Goal: Task Accomplishment & Management: Manage account settings

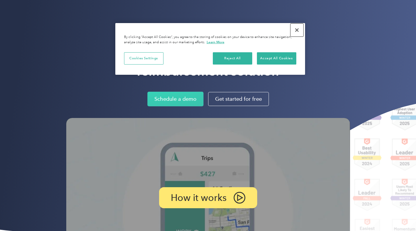
click at [297, 30] on button "Close" at bounding box center [296, 30] width 13 height 13
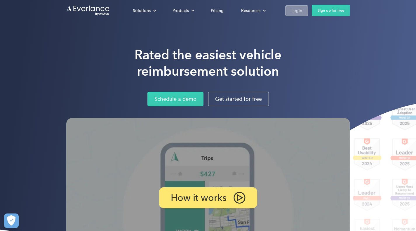
click at [300, 11] on div "Login" at bounding box center [296, 10] width 11 height 7
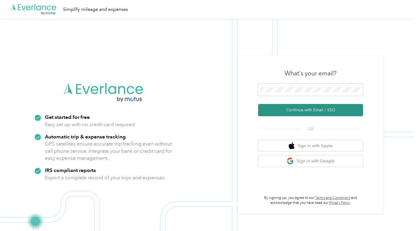
click at [292, 107] on button "Continue with Email / SSO" at bounding box center [310, 110] width 105 height 12
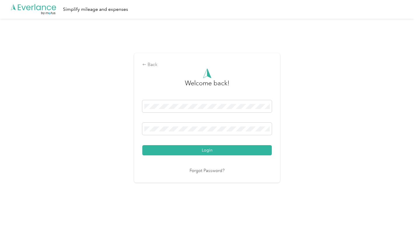
click at [196, 156] on div "Welcome back! Login Forgot Password?" at bounding box center [207, 121] width 130 height 106
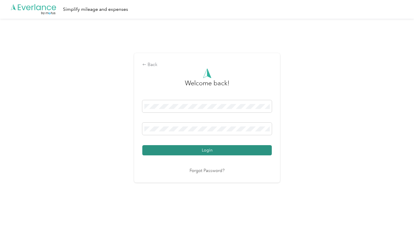
click at [200, 149] on button "Login" at bounding box center [207, 150] width 130 height 10
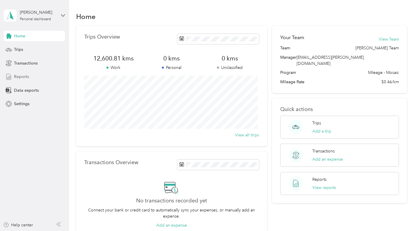
click at [22, 75] on span "Reports" at bounding box center [21, 77] width 15 height 6
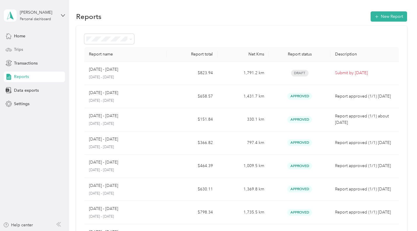
click at [18, 50] on span "Trips" at bounding box center [18, 49] width 9 height 6
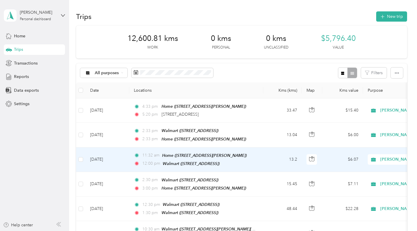
click at [149, 155] on span "11:32 am" at bounding box center [150, 155] width 17 height 6
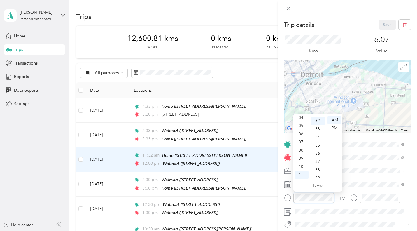
scroll to position [262, 0]
click at [302, 135] on div "06" at bounding box center [302, 134] width 14 height 8
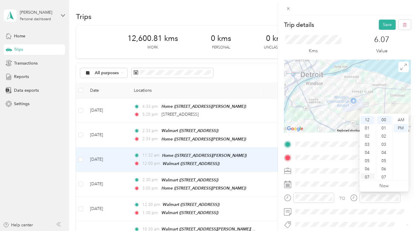
click at [369, 177] on div "07" at bounding box center [368, 177] width 14 height 8
click at [402, 122] on div "AM" at bounding box center [401, 120] width 14 height 8
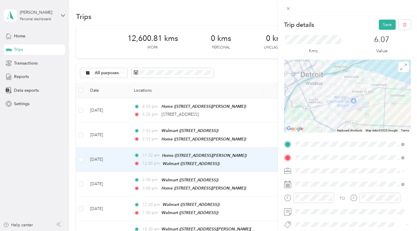
click at [316, 206] on li "Wt Walmart Signage" at bounding box center [350, 202] width 113 height 11
click at [381, 23] on button "Save" at bounding box center [387, 25] width 17 height 10
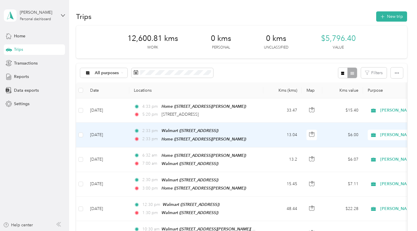
click at [150, 138] on span "2:33 pm" at bounding box center [150, 139] width 17 height 6
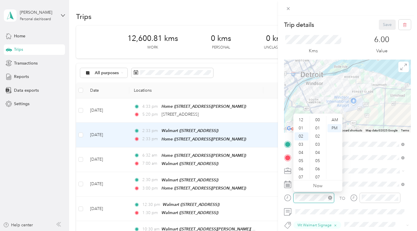
scroll to position [270, 0]
click at [302, 175] on div "09" at bounding box center [302, 177] width 14 height 8
click at [301, 167] on div "10" at bounding box center [302, 167] width 14 height 8
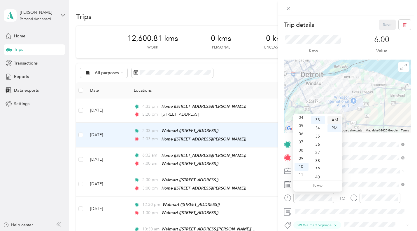
click at [337, 120] on div "AM" at bounding box center [335, 120] width 14 height 8
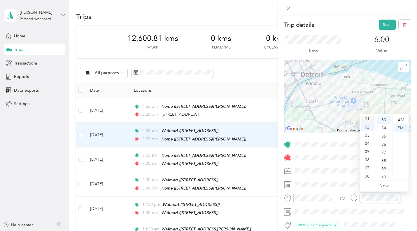
scroll to position [35, 0]
click at [370, 175] on div "11" at bounding box center [368, 175] width 14 height 8
click at [386, 137] on div "03" at bounding box center [385, 137] width 14 height 8
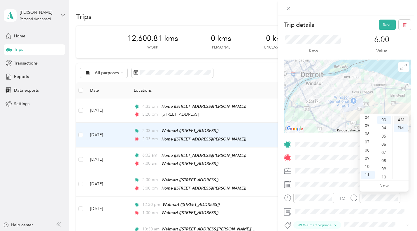
click at [402, 120] on div "AM" at bounding box center [401, 120] width 14 height 8
click at [385, 25] on button "Save" at bounding box center [387, 25] width 17 height 10
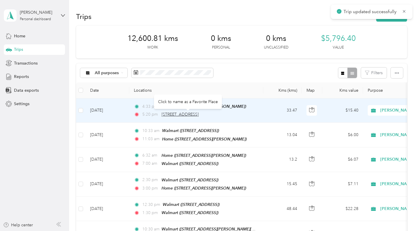
click at [185, 114] on span "[STREET_ADDRESS]" at bounding box center [180, 114] width 37 height 5
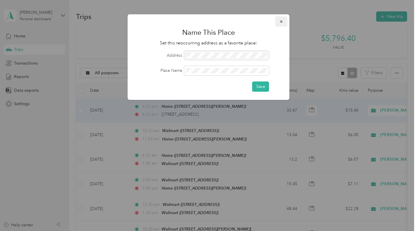
click at [280, 18] on button "button" at bounding box center [282, 21] width 12 height 10
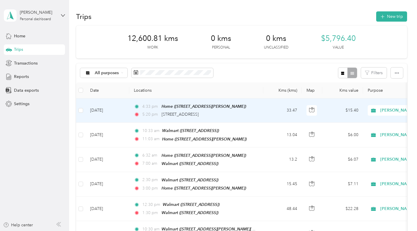
click at [141, 112] on div "5:20 pm [STREET_ADDRESS]" at bounding box center [195, 114] width 123 height 6
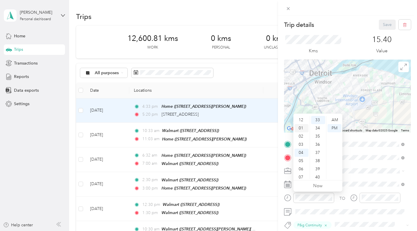
click at [302, 128] on div "01" at bounding box center [302, 128] width 14 height 8
click at [319, 126] on div "30" at bounding box center [318, 125] width 14 height 8
click at [335, 127] on div "PM" at bounding box center [335, 128] width 14 height 8
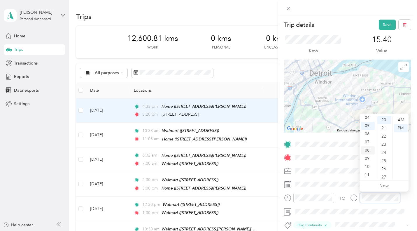
scroll to position [0, 0]
click at [369, 136] on div "02" at bounding box center [368, 136] width 14 height 8
click at [384, 121] on div "00" at bounding box center [385, 120] width 14 height 8
click at [400, 128] on div "PM" at bounding box center [401, 128] width 14 height 8
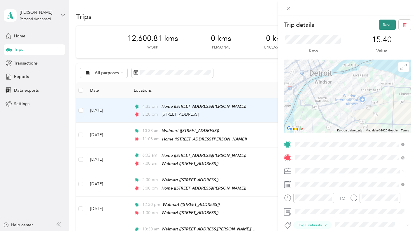
click at [386, 22] on button "Save" at bounding box center [387, 25] width 17 height 10
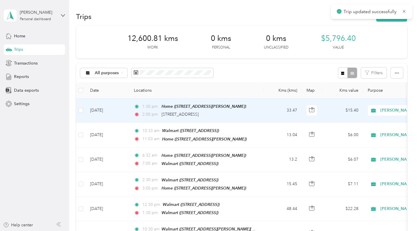
click at [188, 111] on div "1:30 pm Home ([STREET_ADDRESS][PERSON_NAME]) 2:00 pm [STREET_ADDRESS]" at bounding box center [195, 110] width 123 height 15
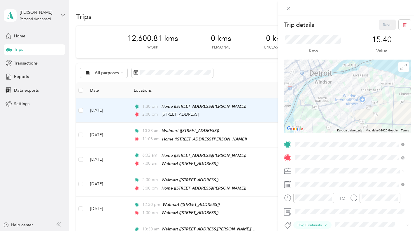
click at [30, 74] on div "Trip details Save This trip cannot be edited because it is either under review,…" at bounding box center [208, 115] width 417 height 231
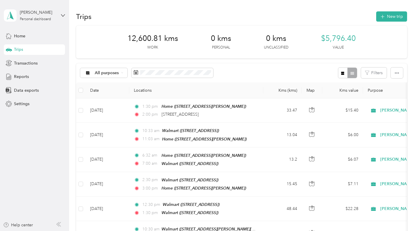
click at [25, 76] on span "Reports" at bounding box center [21, 77] width 15 height 6
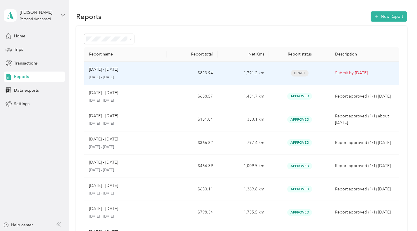
click at [101, 74] on div "[DATE] - [DATE] [DATE] - [DATE]" at bounding box center [125, 73] width 73 height 14
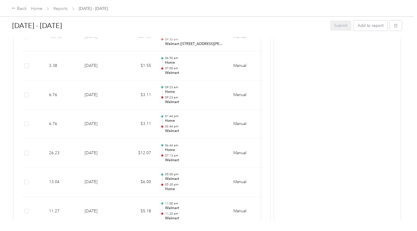
scroll to position [1051, 0]
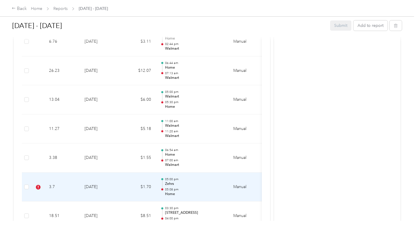
click at [87, 185] on td "[DATE]" at bounding box center [100, 187] width 41 height 29
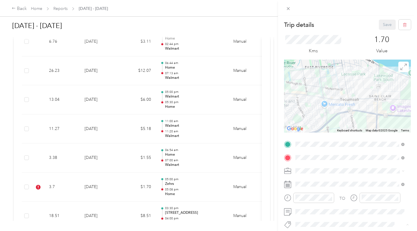
click at [311, 206] on li "P&g Continuity" at bounding box center [350, 202] width 113 height 11
click at [381, 23] on button "Save" at bounding box center [387, 25] width 17 height 10
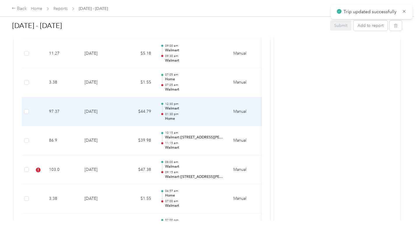
scroll to position [1343, 0]
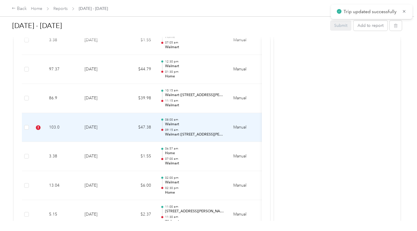
click at [104, 129] on td "[DATE]" at bounding box center [100, 127] width 41 height 29
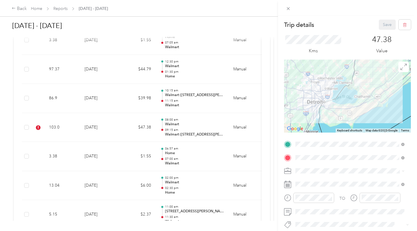
click at [313, 200] on button "Lego Canada Inc." at bounding box center [316, 202] width 37 height 7
click at [385, 25] on button "Save" at bounding box center [387, 25] width 17 height 10
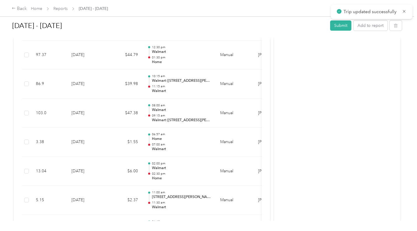
scroll to position [1328, 0]
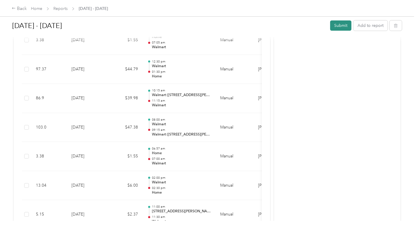
click at [339, 23] on button "Submit" at bounding box center [340, 25] width 21 height 10
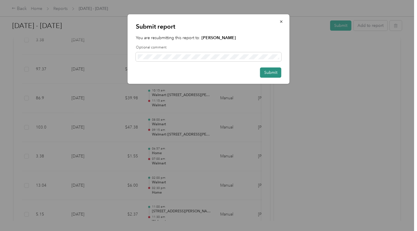
click at [273, 70] on button "Submit" at bounding box center [270, 72] width 21 height 10
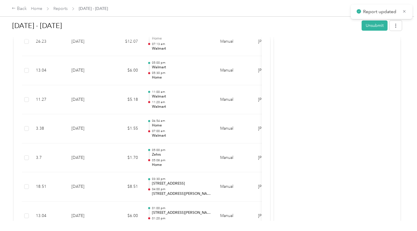
scroll to position [847, 0]
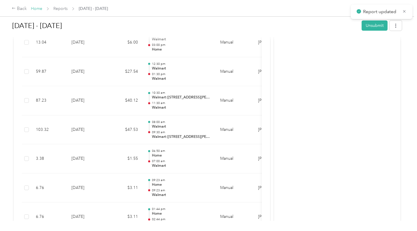
click at [38, 10] on link "Home" at bounding box center [36, 8] width 11 height 5
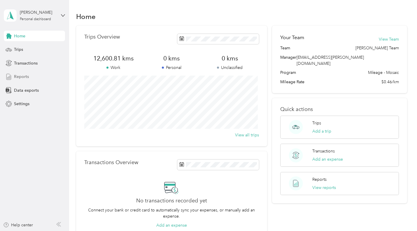
click at [21, 78] on span "Reports" at bounding box center [21, 77] width 15 height 6
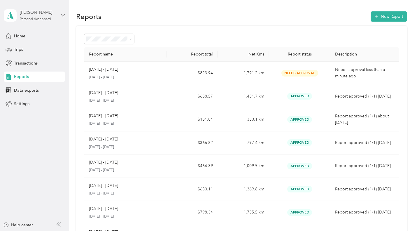
click at [28, 16] on div "[PERSON_NAME] Personal dashboard" at bounding box center [38, 15] width 36 height 12
click at [27, 48] on div "Log out" at bounding box center [20, 48] width 22 height 6
